Goal: Information Seeking & Learning: Learn about a topic

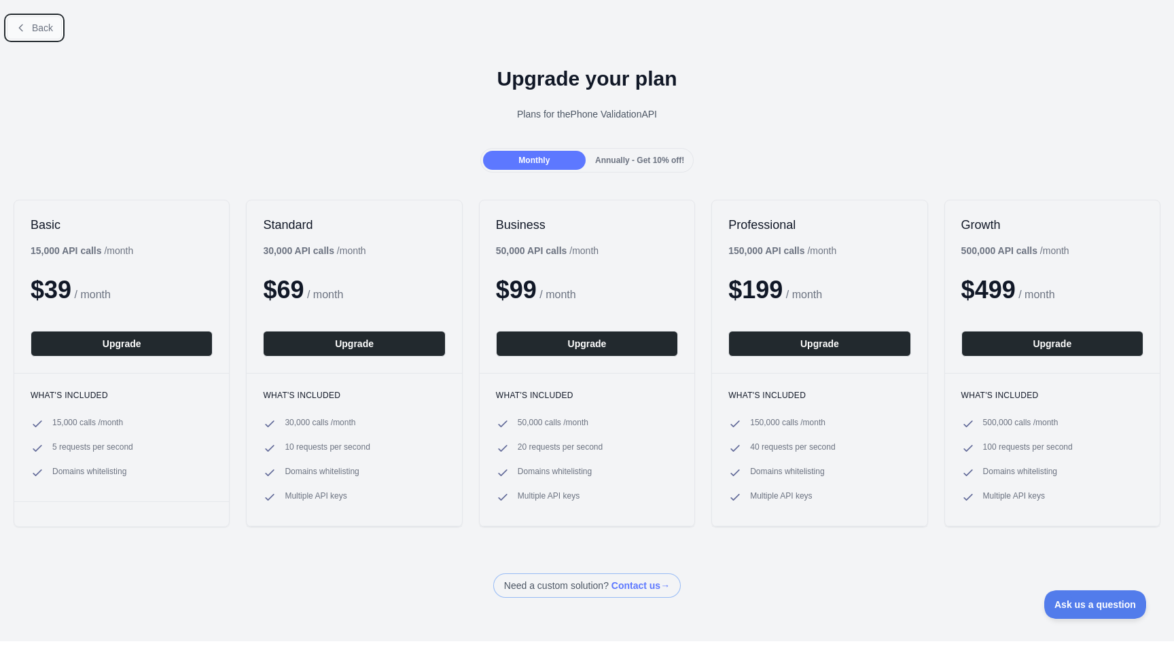
click at [18, 31] on icon at bounding box center [21, 27] width 11 height 11
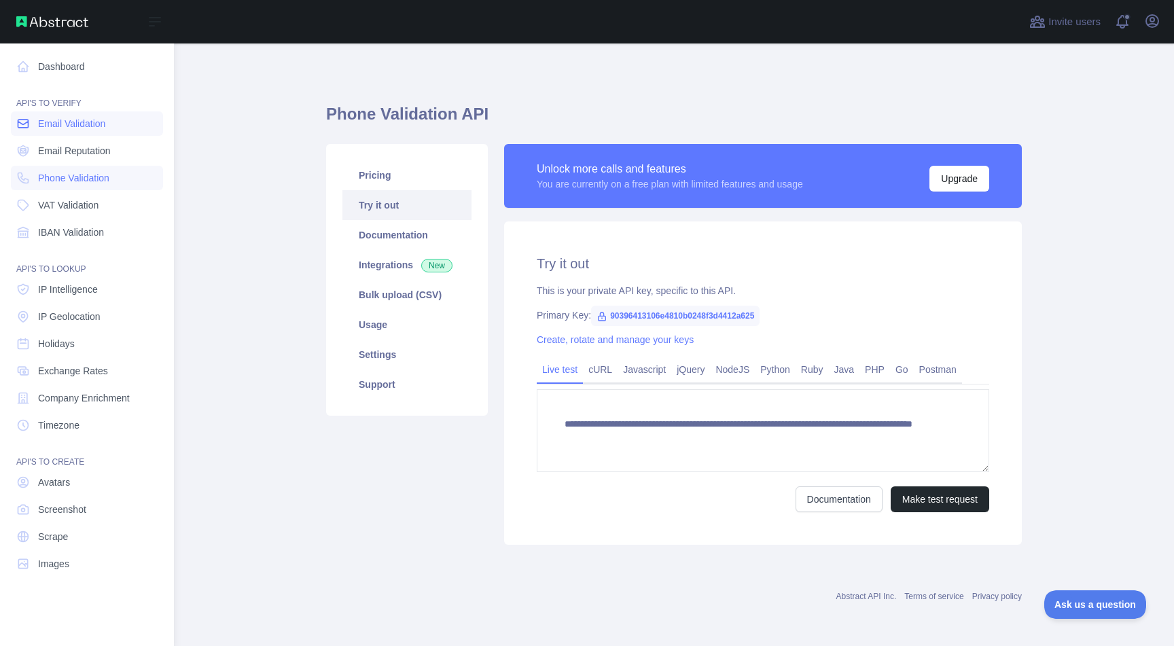
click at [70, 123] on span "Email Validation" at bounding box center [71, 124] width 67 height 14
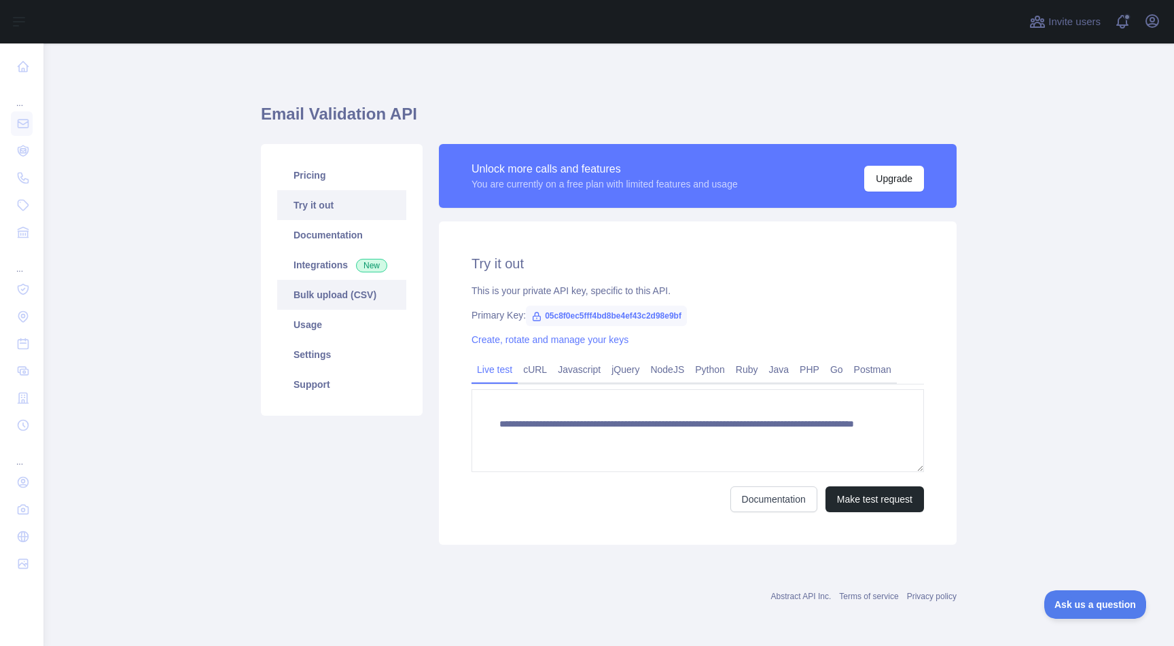
click at [338, 298] on link "Bulk upload (CSV)" at bounding box center [341, 295] width 129 height 30
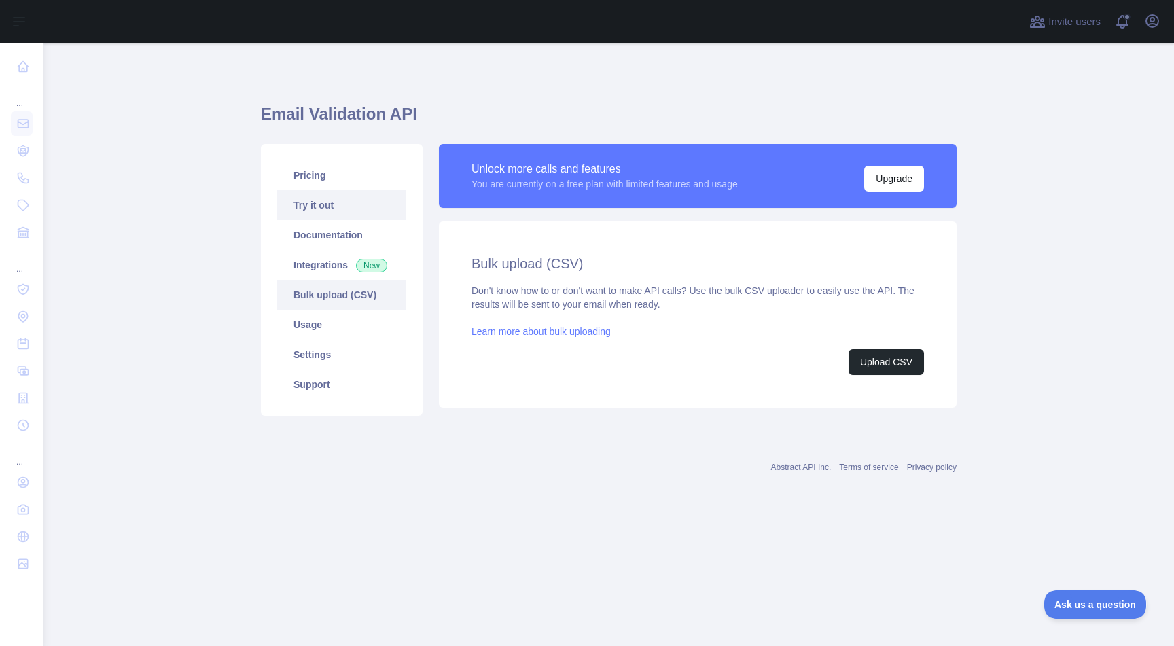
click at [343, 216] on link "Try it out" at bounding box center [341, 205] width 129 height 30
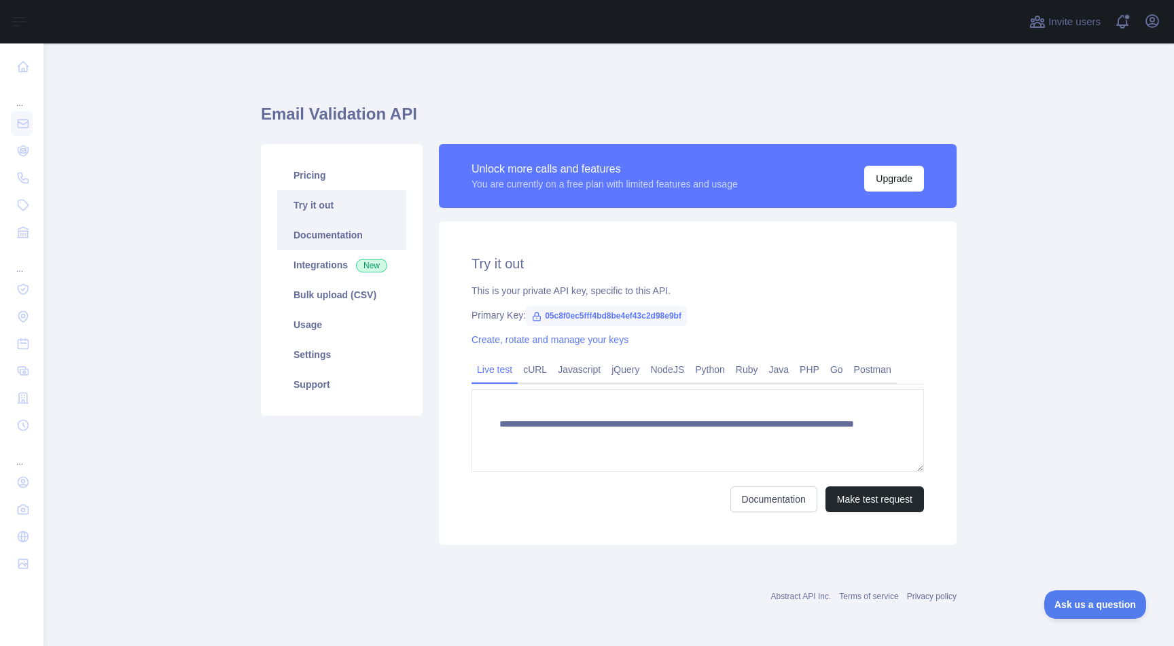
click at [344, 231] on link "Documentation" at bounding box center [341, 235] width 129 height 30
